Goal: Navigation & Orientation: Find specific page/section

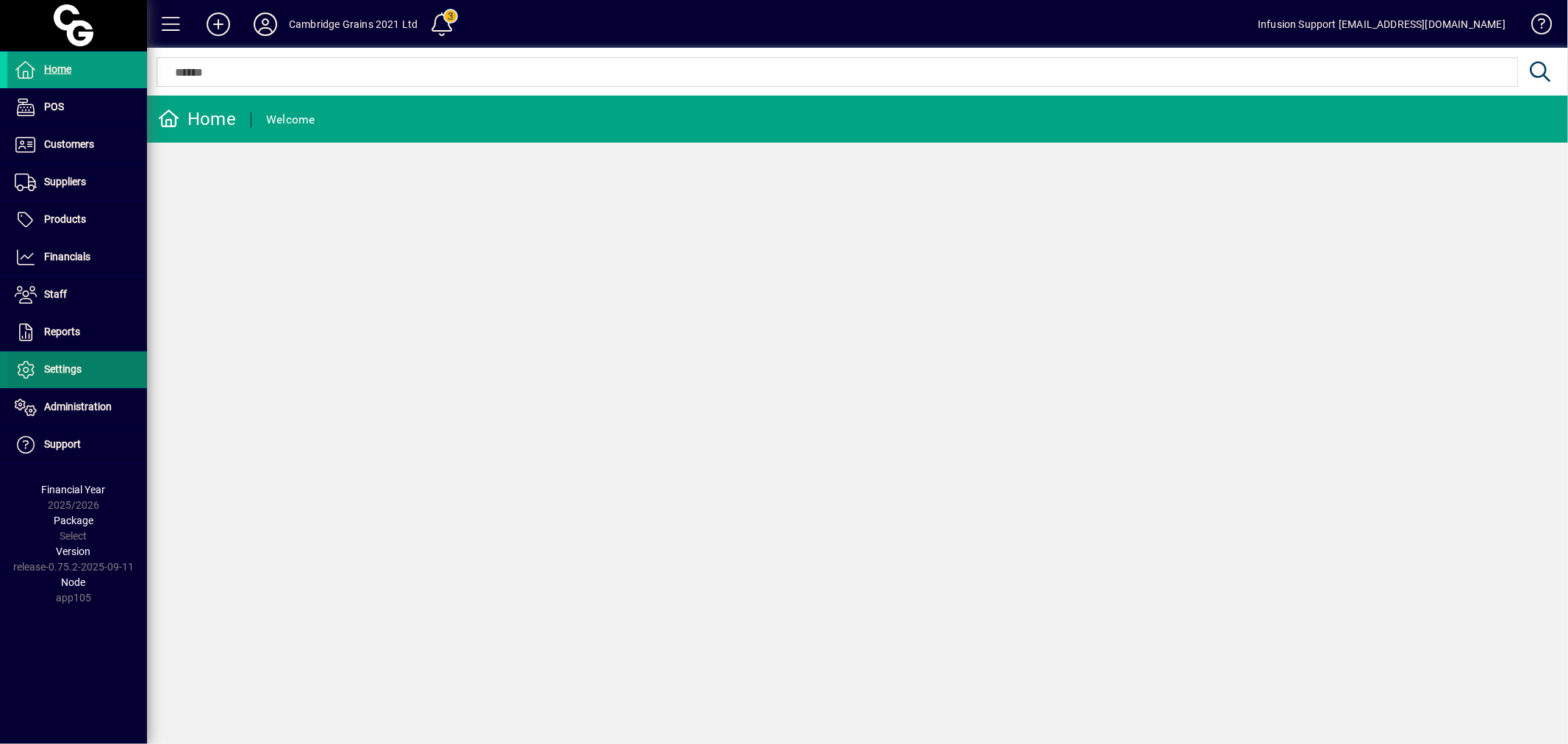
click at [55, 383] on span at bounding box center [77, 369] width 140 height 35
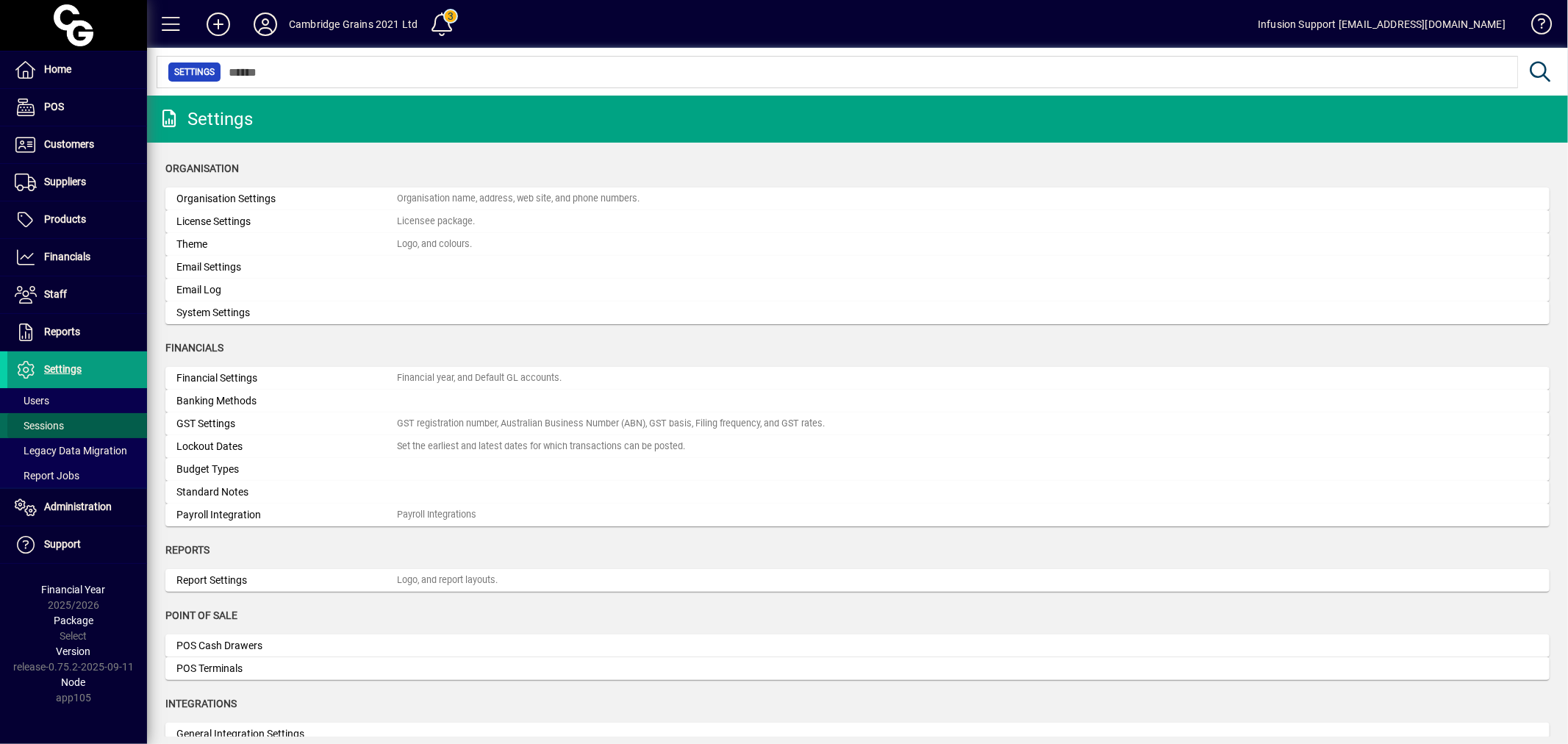
click at [50, 425] on span "Sessions" at bounding box center [39, 425] width 49 height 12
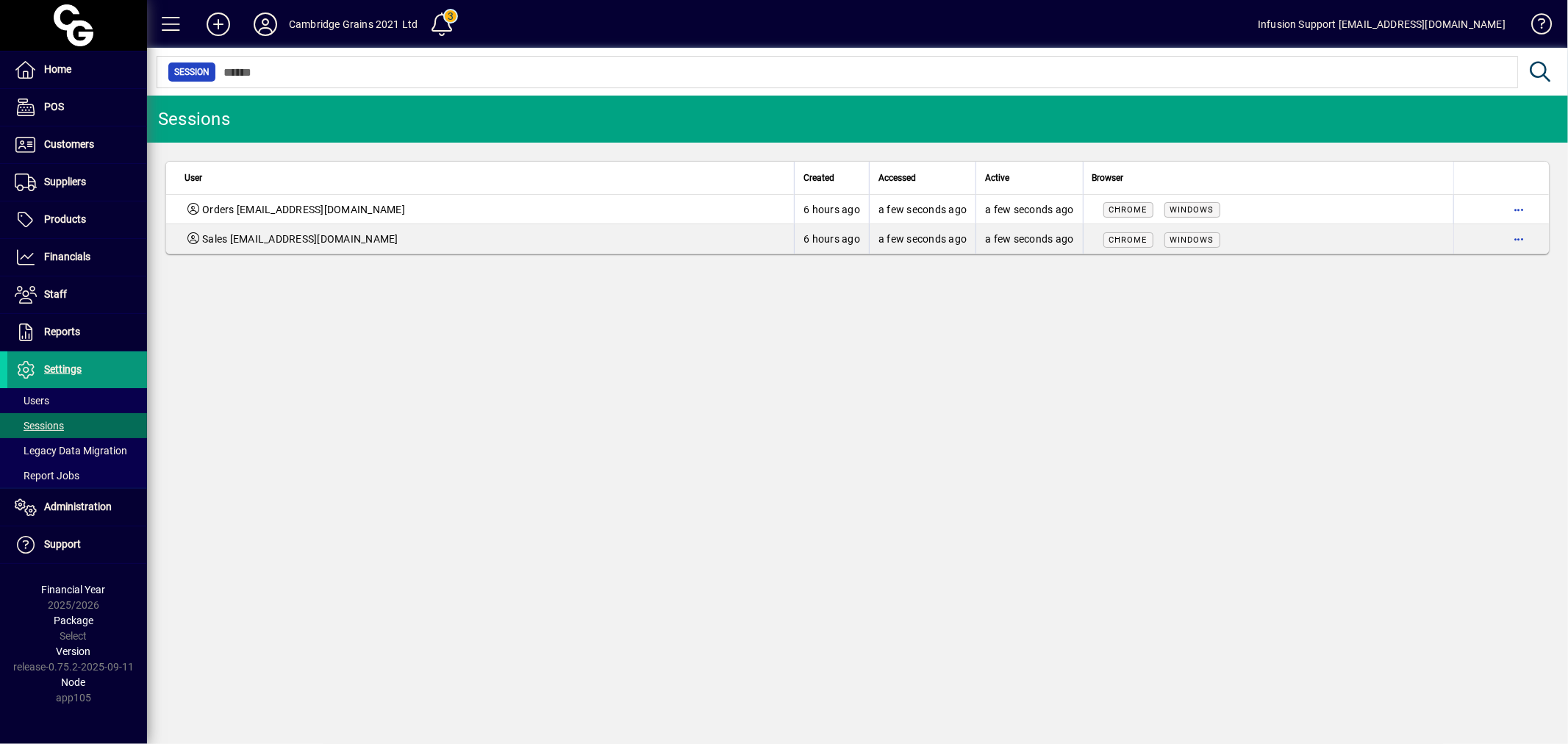
click at [61, 365] on span "Settings" at bounding box center [63, 368] width 38 height 12
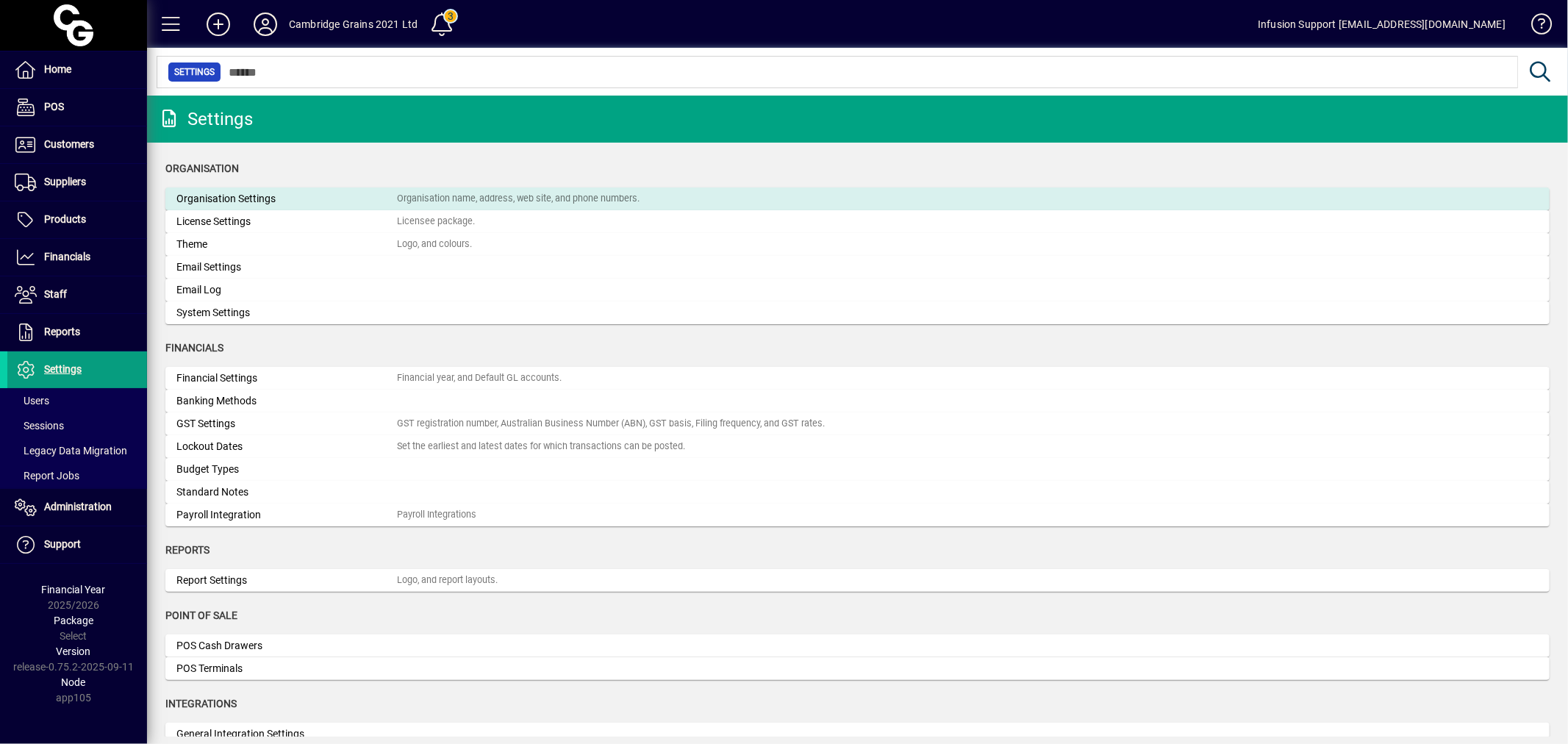
click at [231, 200] on div "Organisation Settings" at bounding box center [286, 199] width 221 height 15
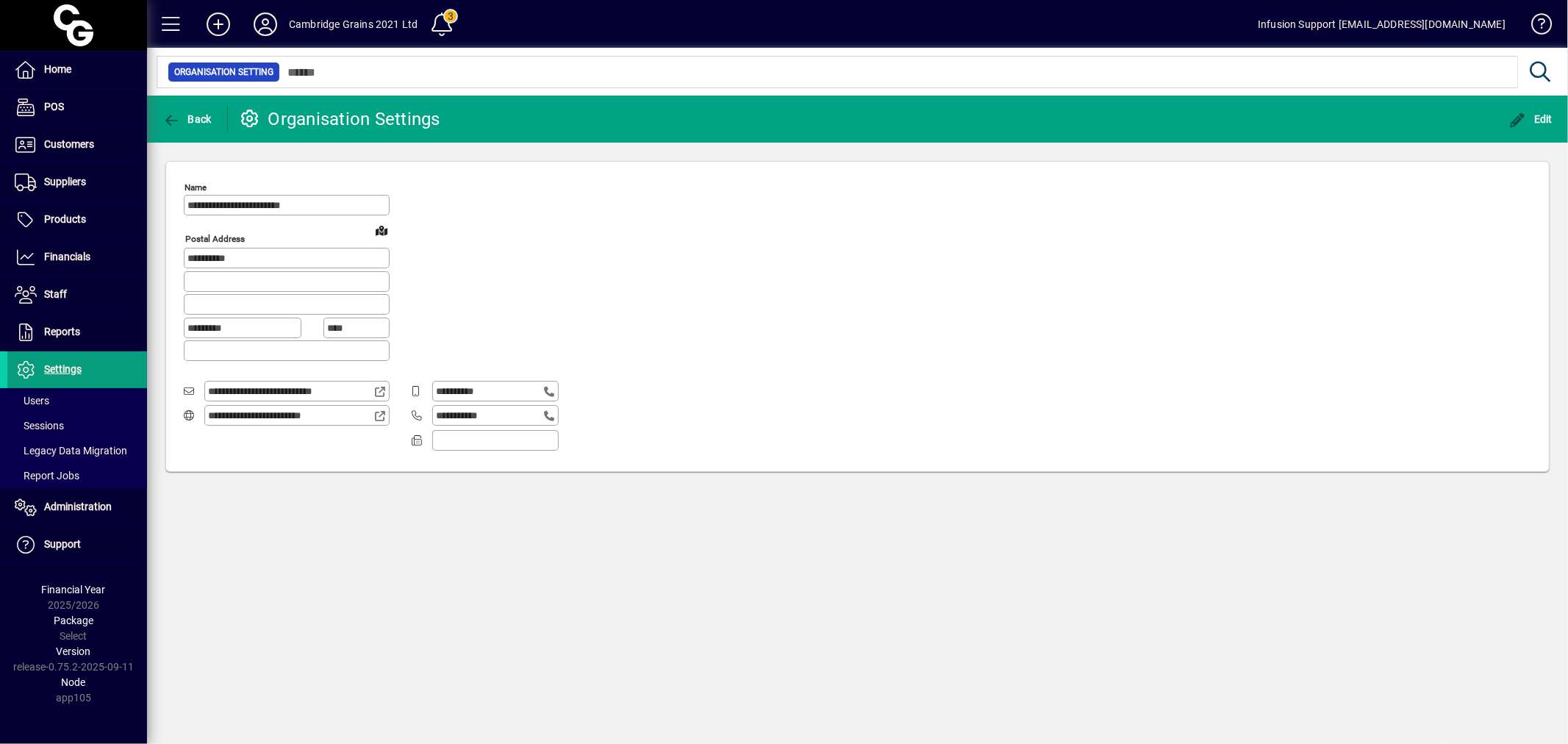
type input "**********"
click at [667, 582] on div "**********" at bounding box center [858, 420] width 1421 height 649
click at [753, 299] on div "**********" at bounding box center [858, 320] width 1348 height 288
click at [57, 423] on span "Sessions" at bounding box center [39, 425] width 49 height 12
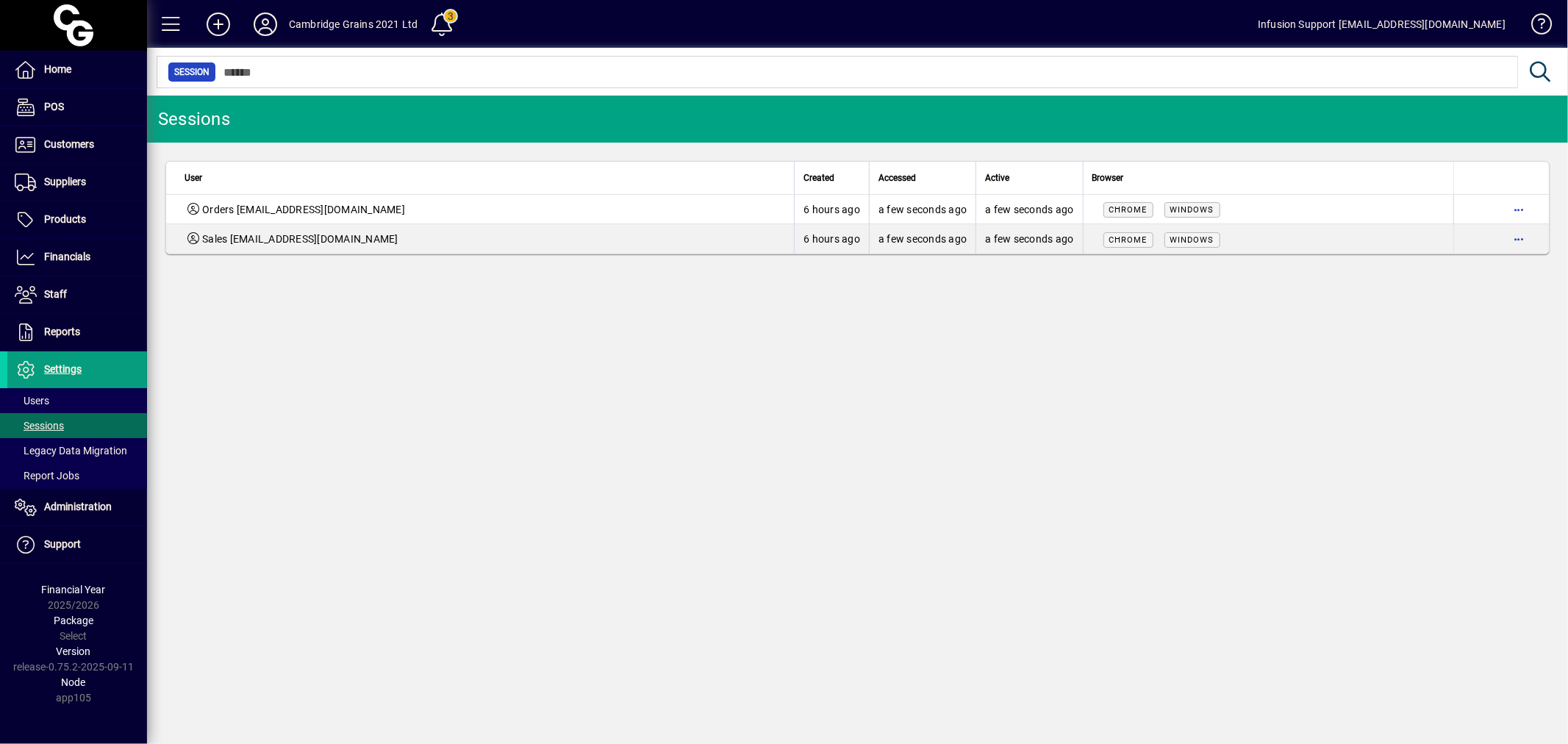
click at [347, 281] on div "Sessions User Created Accessed Active Browser Orders orders@cambridgegrains.co.…" at bounding box center [858, 420] width 1421 height 649
drag, startPoint x: 886, startPoint y: 346, endPoint x: 1086, endPoint y: 291, distance: 207.4
click at [956, 329] on div "Sessions User Created Accessed Active Browser Orders orders@cambridgegrains.co.…" at bounding box center [858, 420] width 1421 height 649
drag, startPoint x: 968, startPoint y: 369, endPoint x: 509, endPoint y: 120, distance: 522.2
click at [695, 208] on div "Sessions User Created Accessed Active Browser Orders orders@cambridgegrains.co.…" at bounding box center [858, 420] width 1421 height 649
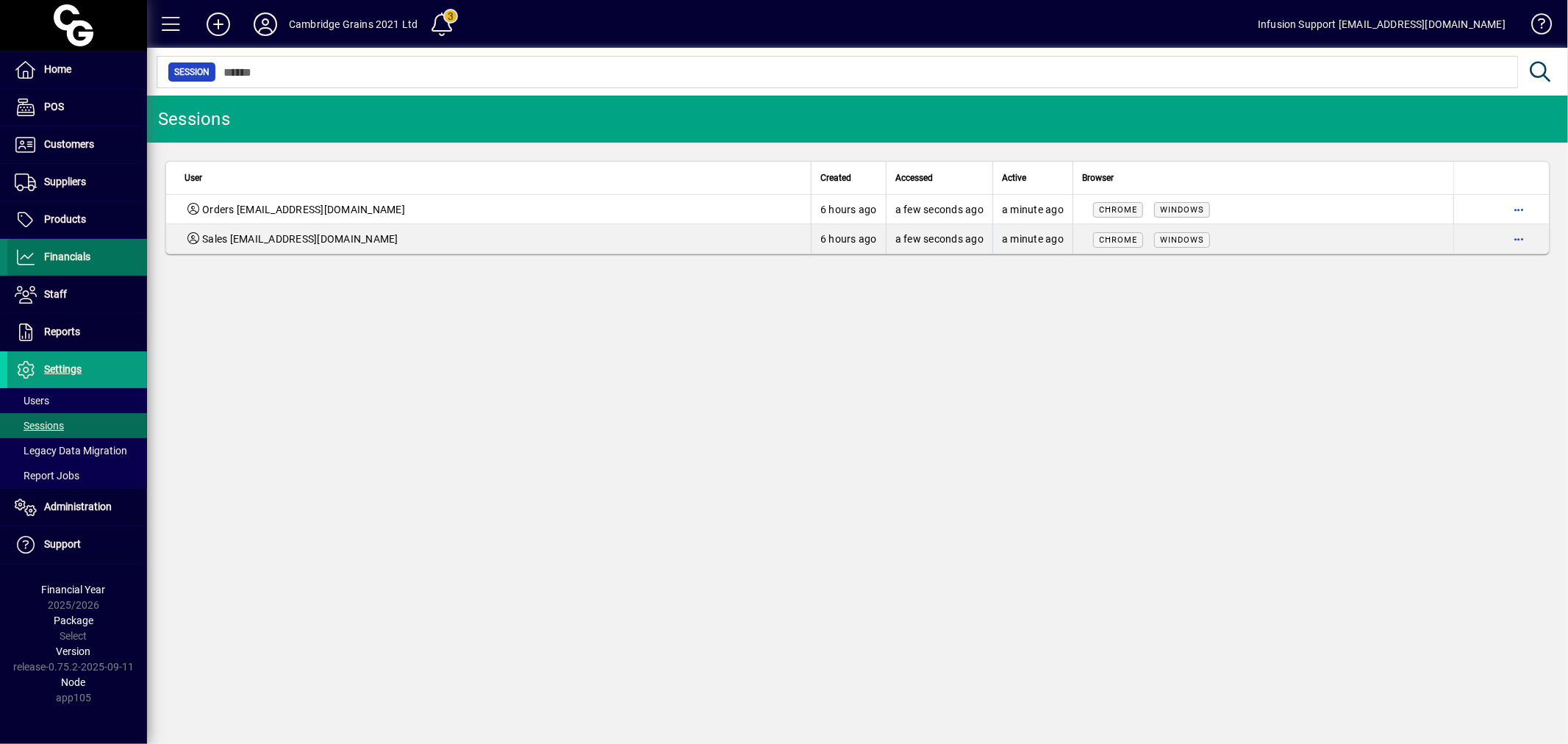
click at [63, 247] on span at bounding box center [77, 257] width 140 height 35
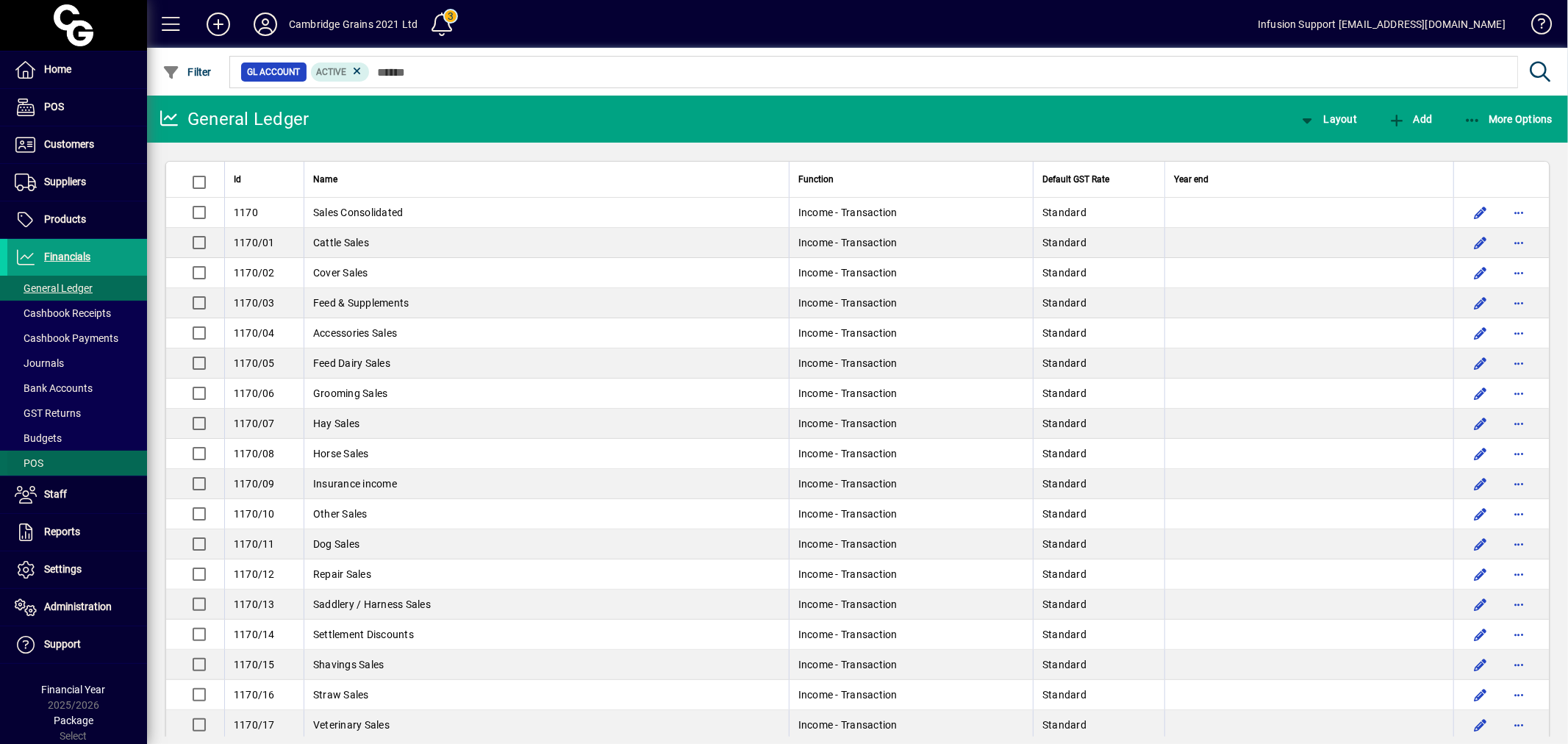
click at [62, 460] on span at bounding box center [77, 463] width 140 height 35
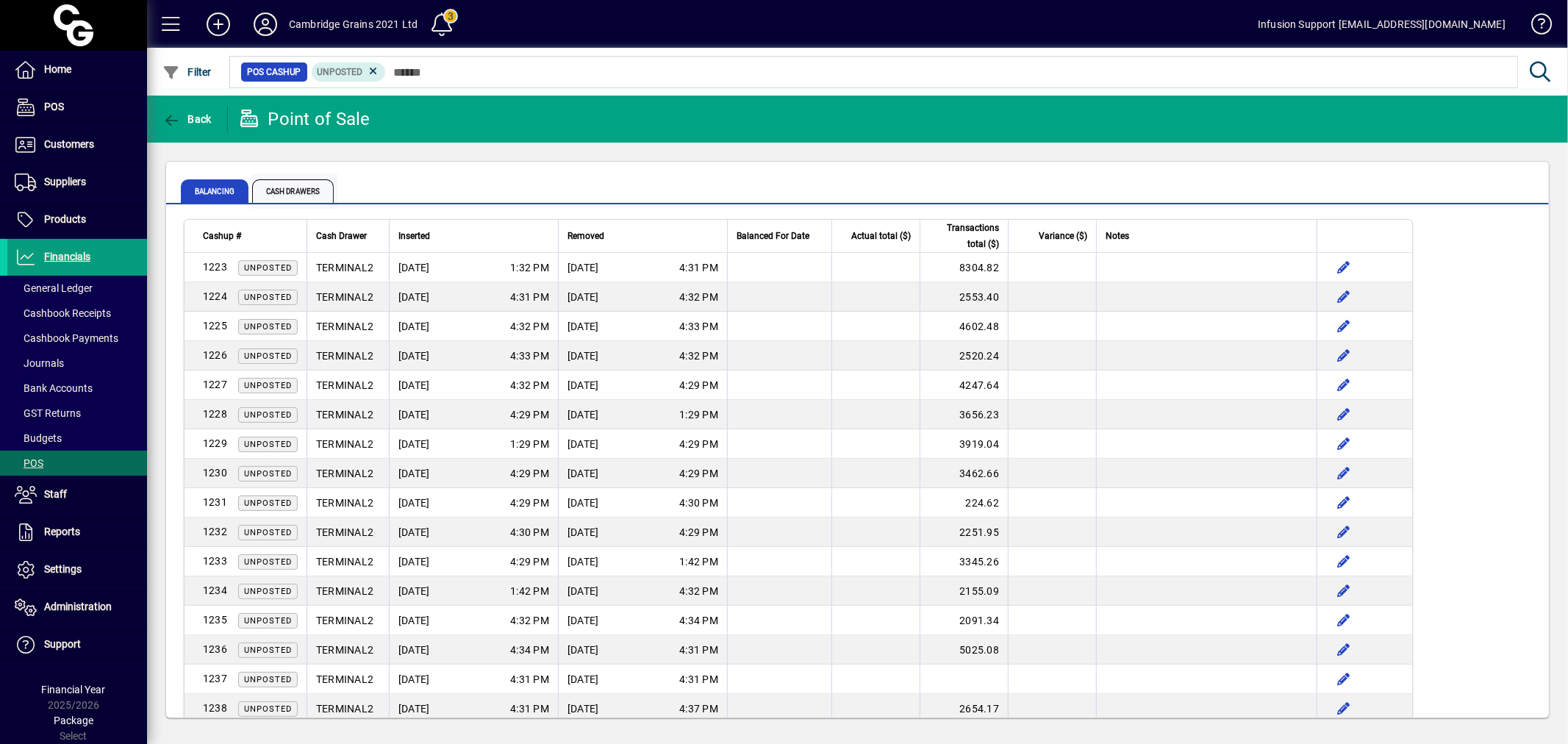
click at [302, 188] on span "Cash Drawers" at bounding box center [293, 191] width 82 height 23
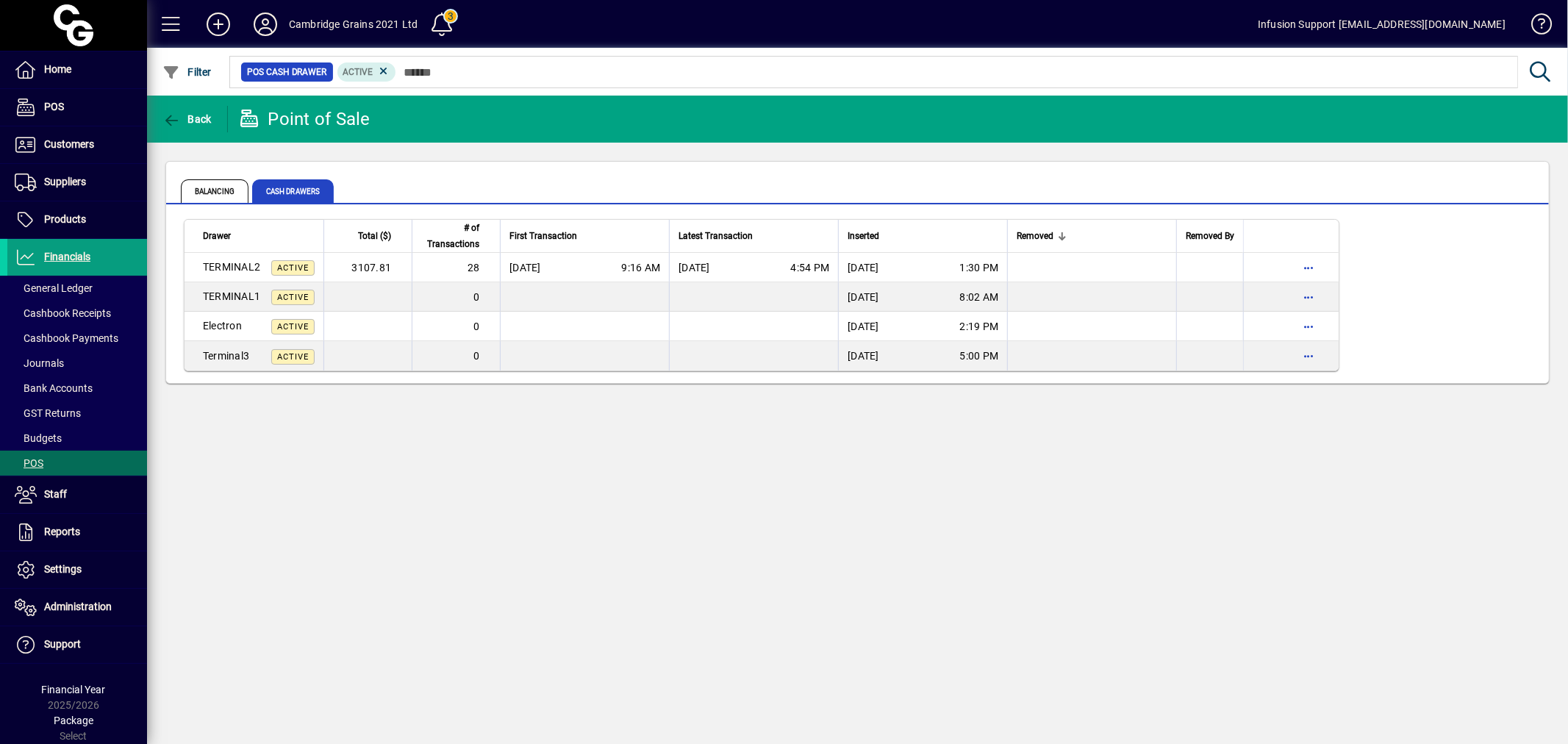
drag, startPoint x: 532, startPoint y: 512, endPoint x: 251, endPoint y: 481, distance: 282.7
click at [513, 510] on div "Back Point of Sale Balancing Cash Drawers Drawer Total ($) # of Transactions Fi…" at bounding box center [858, 420] width 1421 height 649
click at [52, 563] on span "Settings" at bounding box center [44, 571] width 75 height 18
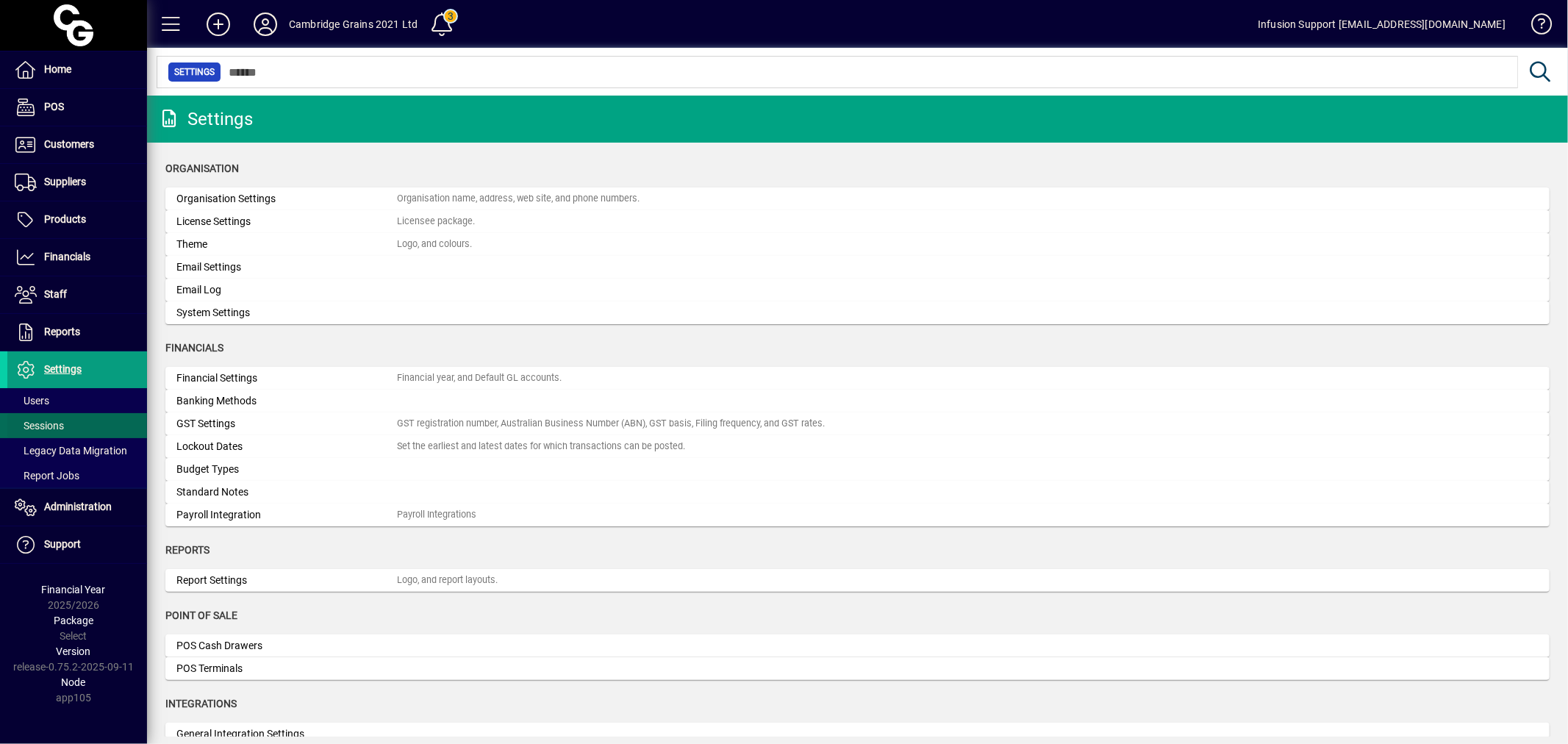
click at [51, 421] on span "Sessions" at bounding box center [39, 425] width 49 height 12
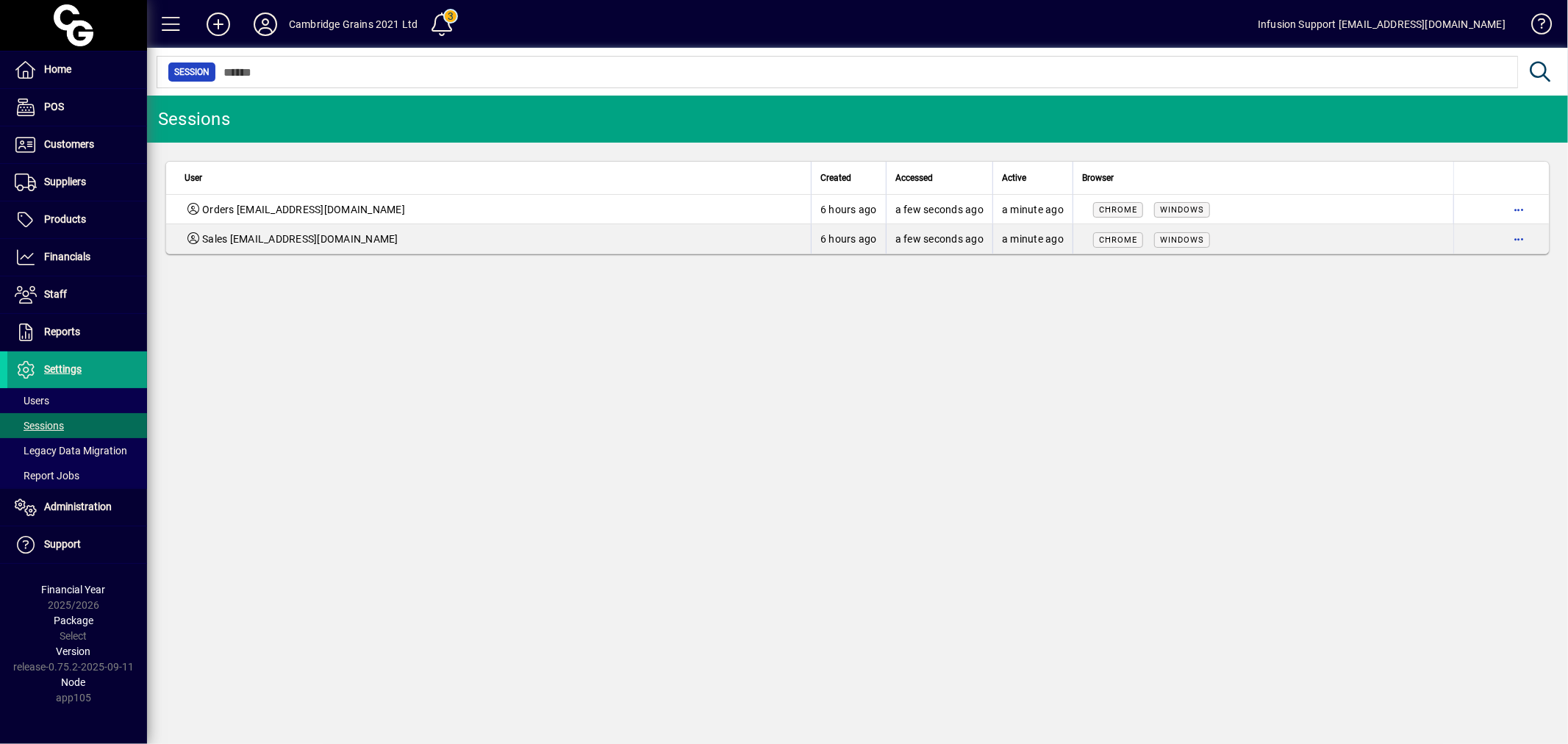
drag, startPoint x: 495, startPoint y: 354, endPoint x: 844, endPoint y: 297, distance: 353.6
click at [530, 344] on div "Sessions User Created Accessed Active Browser Orders [EMAIL_ADDRESS][DOMAIN_NAM…" at bounding box center [858, 420] width 1421 height 649
click at [266, 18] on icon at bounding box center [265, 24] width 30 height 23
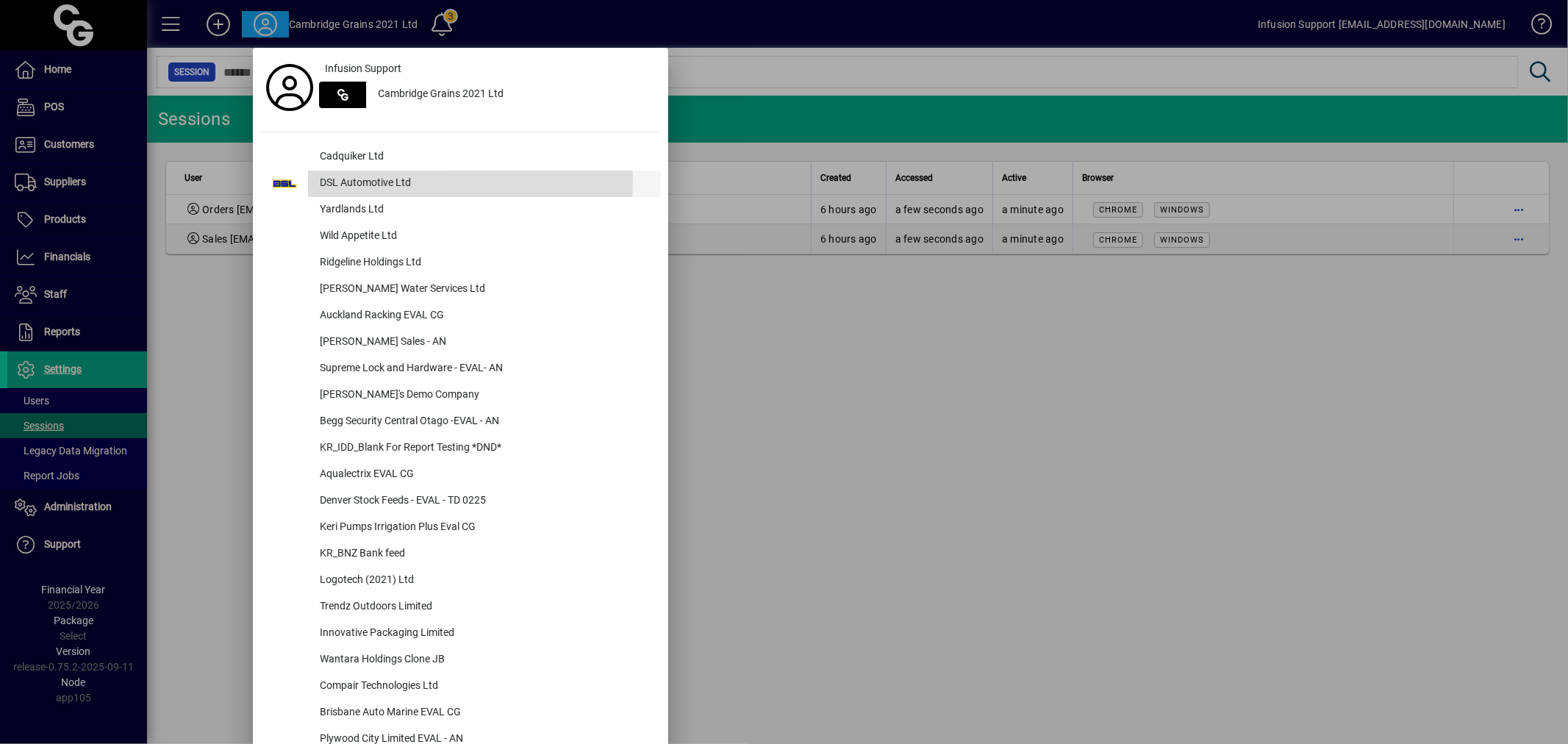
click at [351, 180] on div "DSL Automotive Ltd" at bounding box center [484, 183] width 353 height 26
